Goal: Task Accomplishment & Management: Complete application form

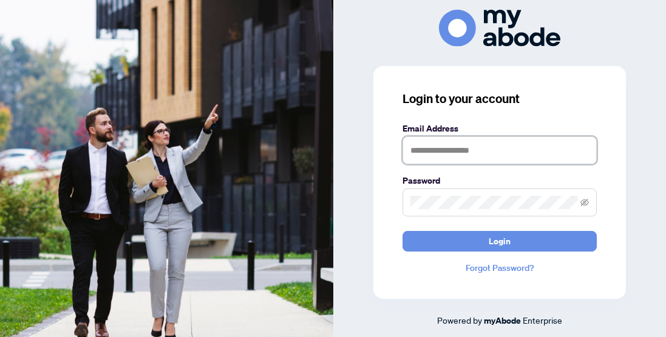
type input "**********"
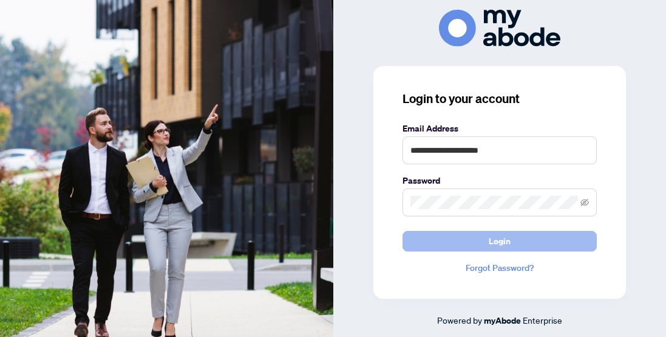
click at [462, 240] on button "Login" at bounding box center [499, 241] width 194 height 21
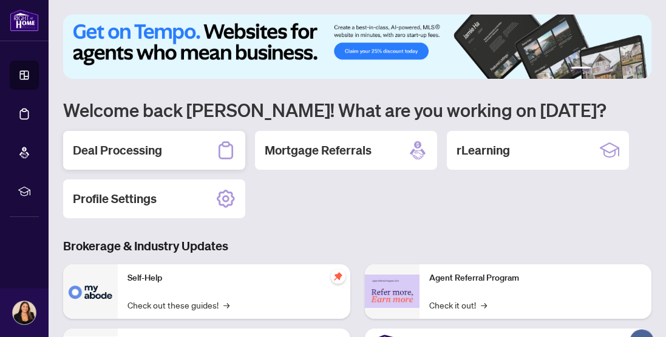
click at [154, 152] on h2 "Deal Processing" at bounding box center [117, 150] width 89 height 17
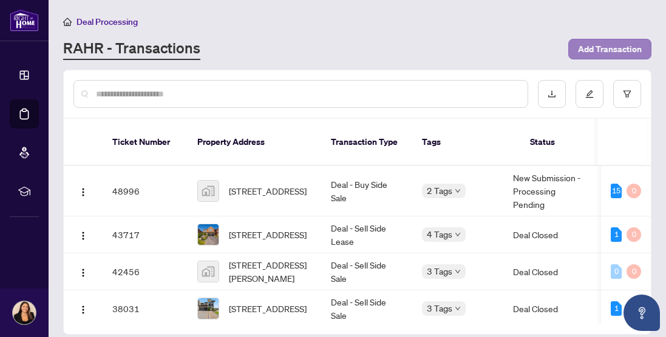
click at [585, 52] on span "Add Transaction" at bounding box center [610, 48] width 64 height 19
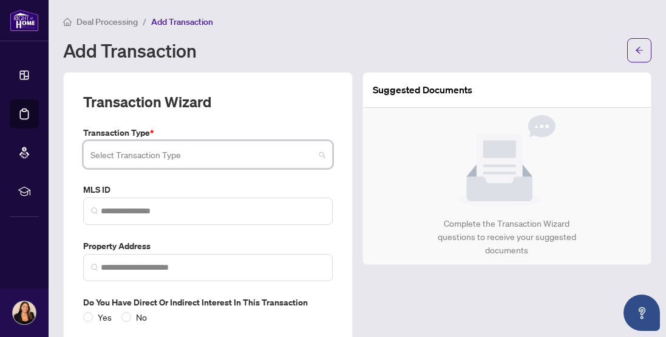
click at [240, 157] on input "search" at bounding box center [202, 156] width 224 height 27
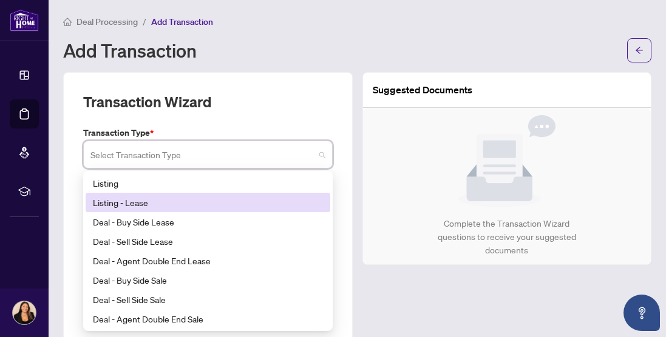
click at [174, 204] on div "Listing - Lease" at bounding box center [208, 202] width 230 height 13
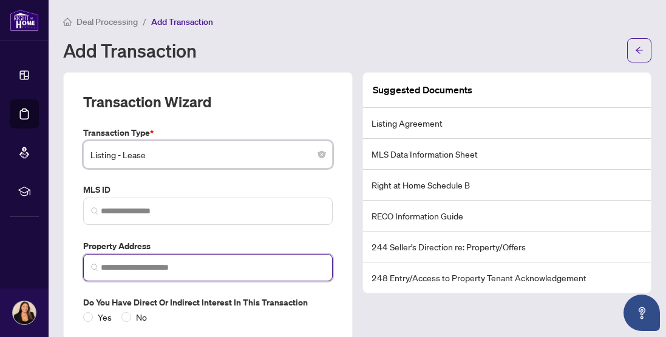
click at [195, 265] on input "search" at bounding box center [213, 268] width 224 height 13
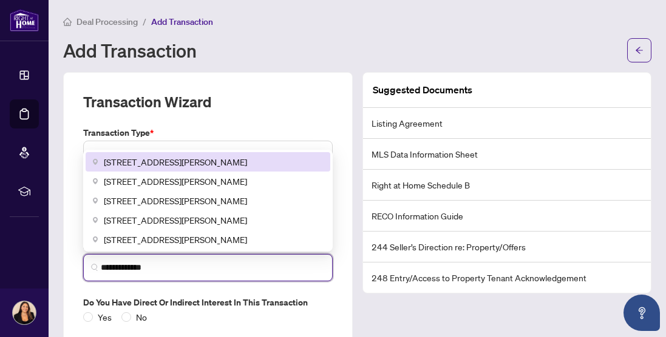
click at [230, 167] on div "[STREET_ADDRESS][PERSON_NAME]" at bounding box center [208, 161] width 245 height 19
type input "**********"
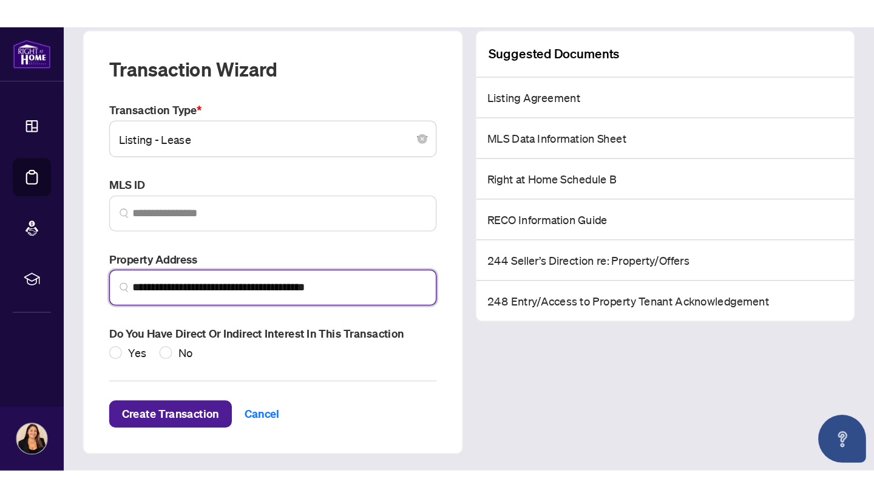
scroll to position [69, 0]
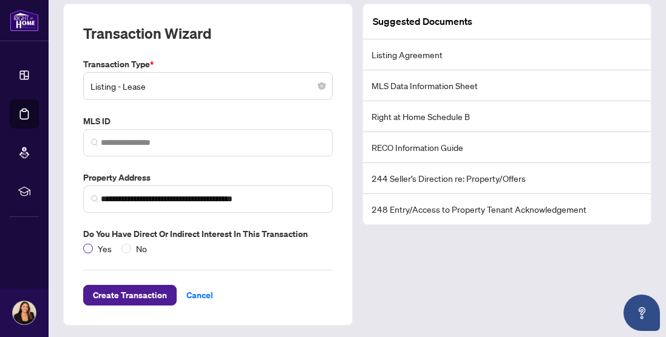
click at [91, 247] on span at bounding box center [88, 249] width 10 height 10
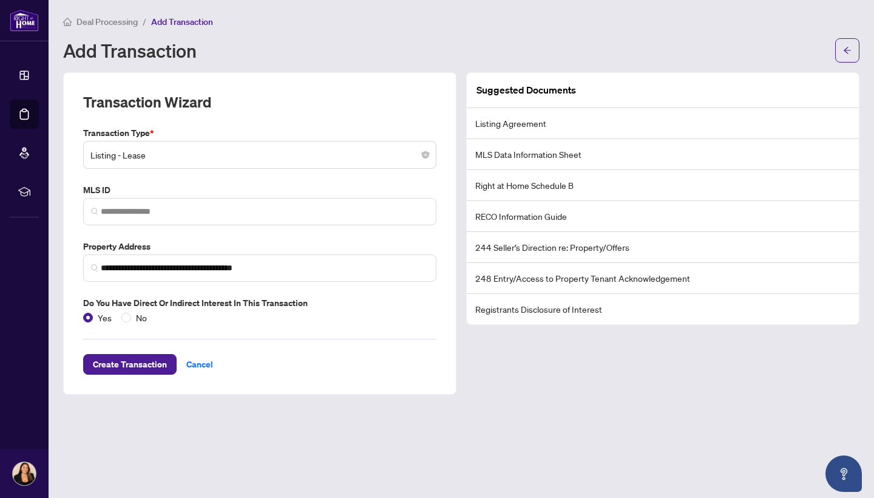
scroll to position [0, 0]
click at [137, 337] on span "Create Transaction" at bounding box center [130, 363] width 74 height 19
